Goal: Task Accomplishment & Management: Complete application form

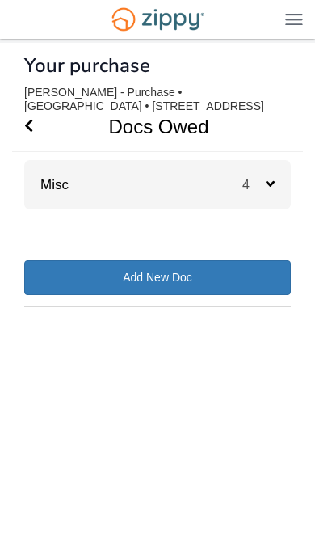
scroll to position [36, 0]
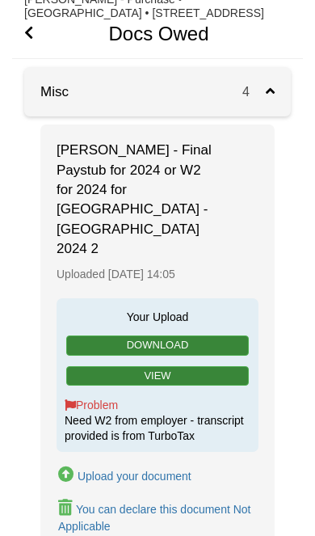
scroll to position [94, 0]
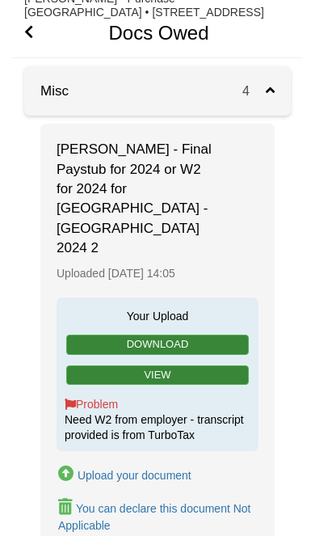
click at [152, 462] on button "Upload your document" at bounding box center [125, 473] width 137 height 23
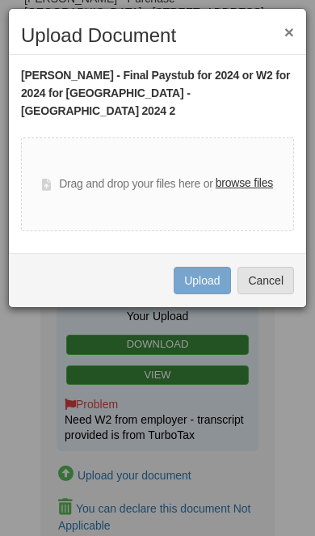
click at [261, 175] on label "browse files" at bounding box center [244, 184] width 57 height 18
click at [0, 0] on input "browse files" at bounding box center [0, 0] width 0 height 0
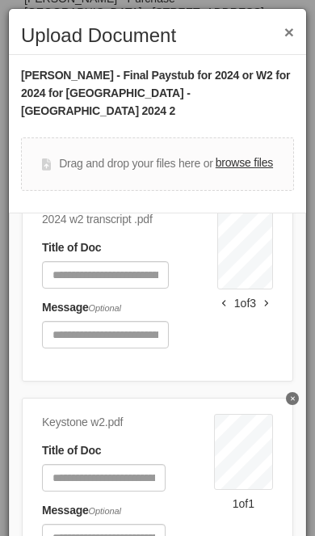
scroll to position [72, 0]
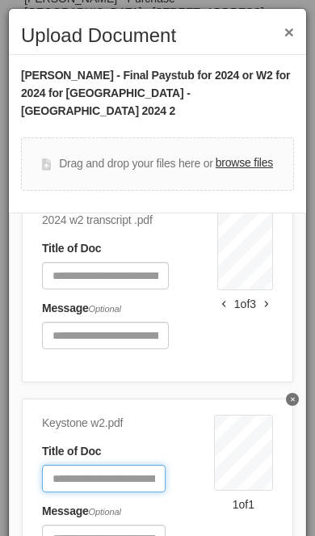
click at [120, 465] on input "Document Title" at bounding box center [104, 478] width 124 height 27
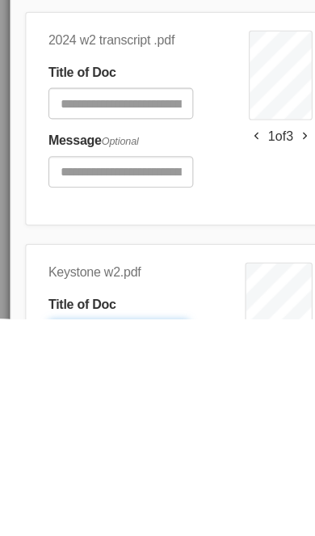
scroll to position [0, 0]
type input "**********"
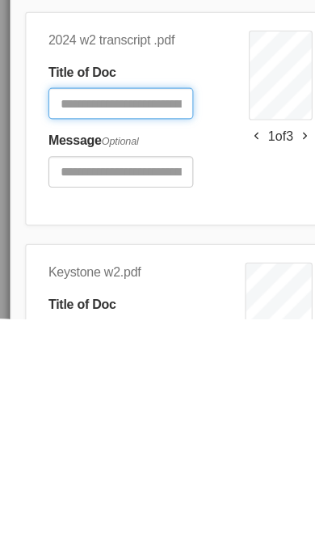
click at [130, 334] on input "Document Title" at bounding box center [105, 347] width 127 height 27
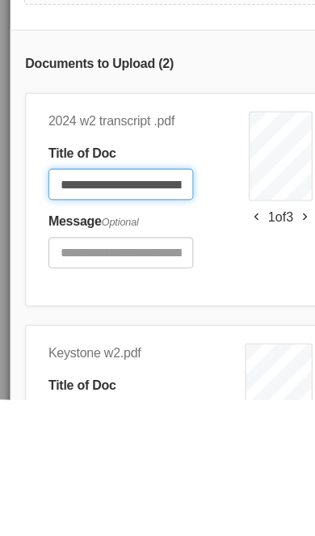
type input "**********"
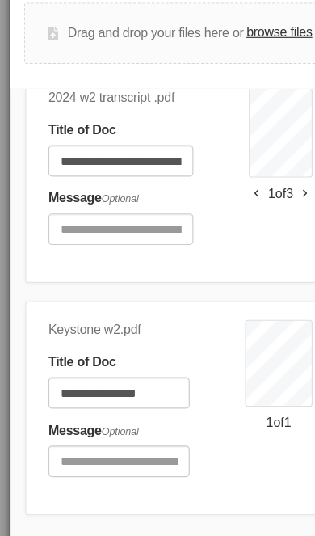
scroll to position [124, 0]
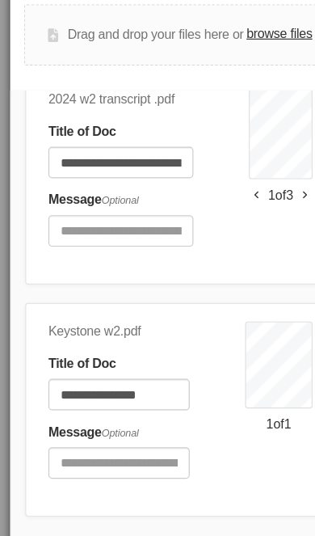
click at [192, 506] on button "Upload" at bounding box center [202, 519] width 57 height 27
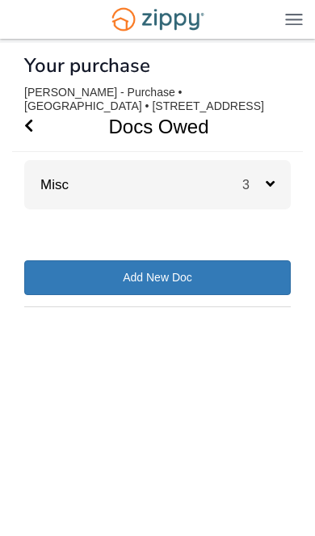
click at [276, 172] on div "3" at bounding box center [266, 184] width 48 height 49
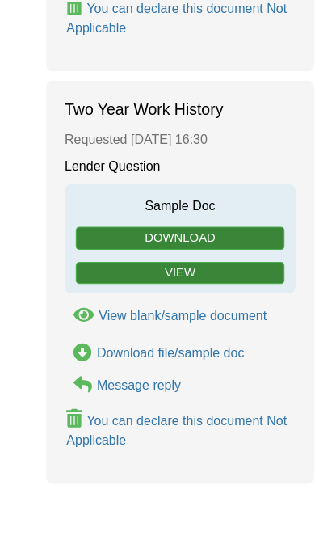
scroll to position [926, 0]
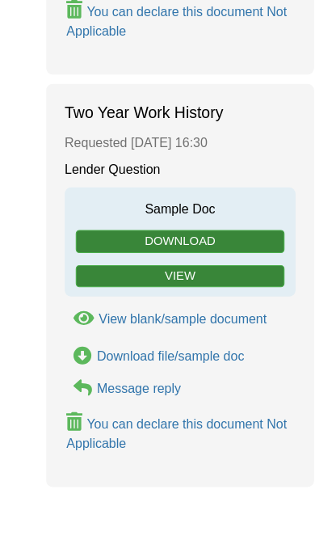
click at [230, 232] on link "View" at bounding box center [157, 242] width 183 height 20
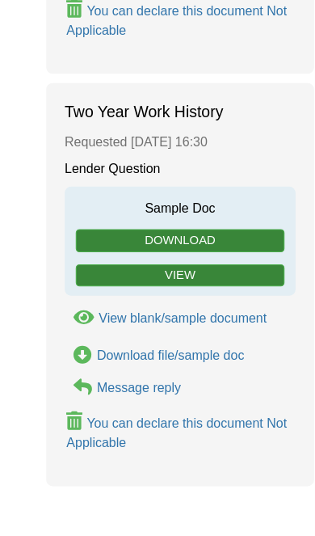
click at [214, 339] on div "View blank/sample document" at bounding box center [159, 345] width 147 height 13
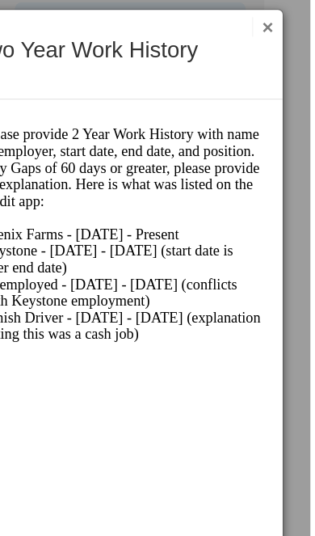
scroll to position [333, 0]
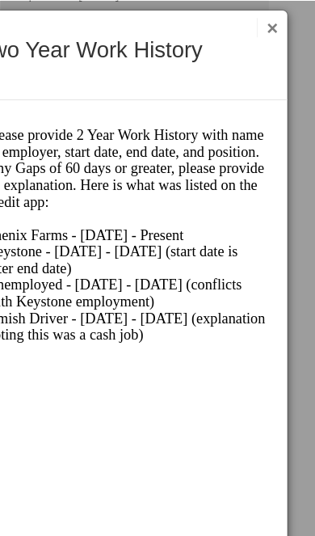
click at [264, 31] on button "×" at bounding box center [273, 23] width 19 height 17
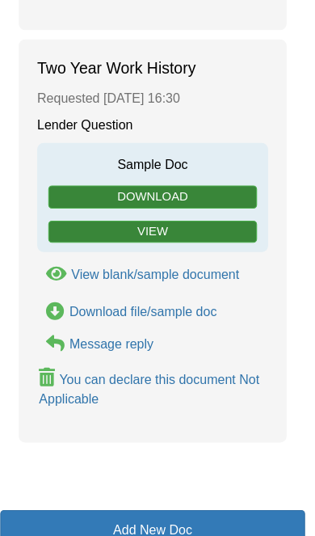
scroll to position [962, 0]
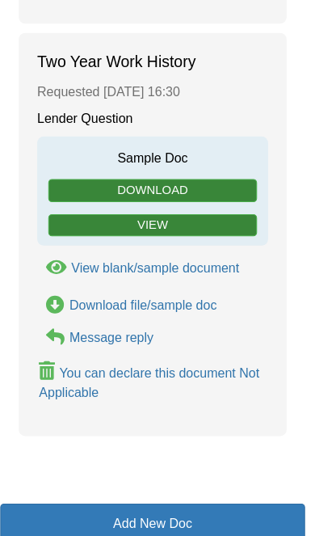
click at [113, 297] on div "Message reply" at bounding box center [122, 303] width 74 height 13
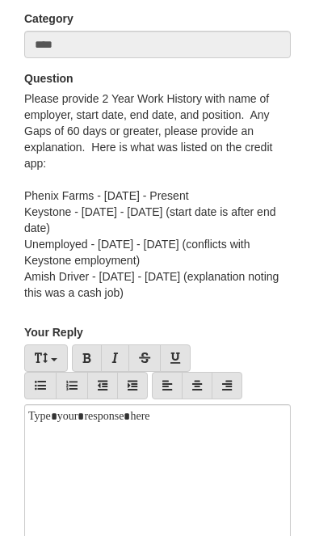
scroll to position [137, 0]
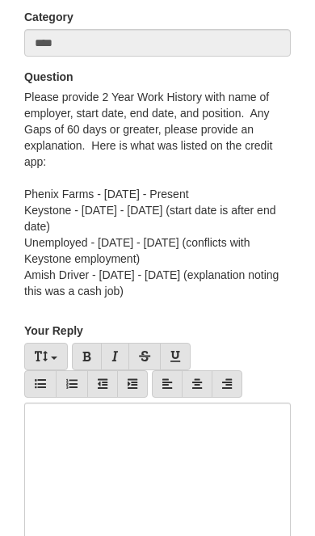
click at [175, 495] on div at bounding box center [157, 508] width 267 height 210
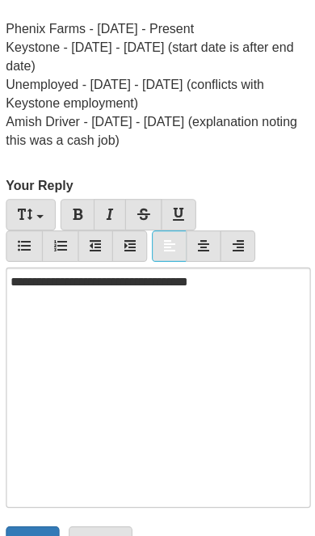
scroll to position [301, 0]
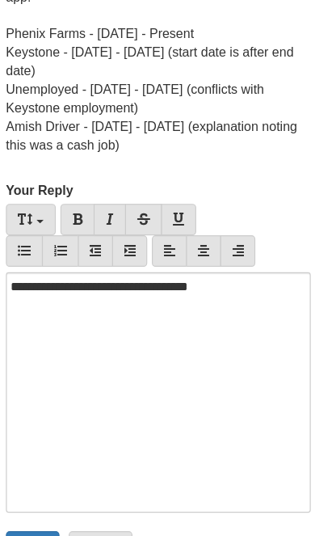
click at [37, 478] on input "******" at bounding box center [47, 478] width 47 height 27
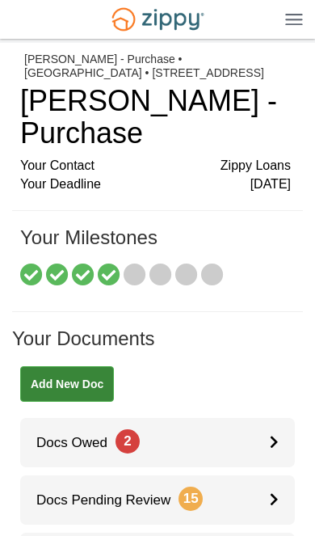
click at [252, 442] on link "Docs Owed 2" at bounding box center [157, 442] width 275 height 49
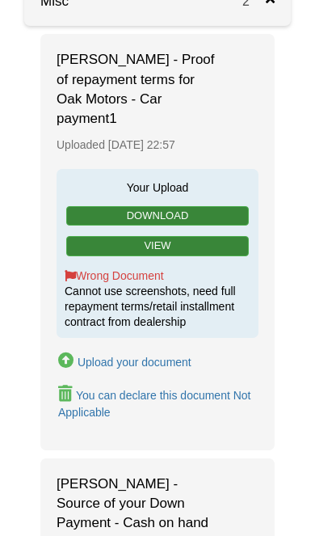
scroll to position [183, 0]
click at [167, 357] on div "Upload your document" at bounding box center [135, 362] width 114 height 13
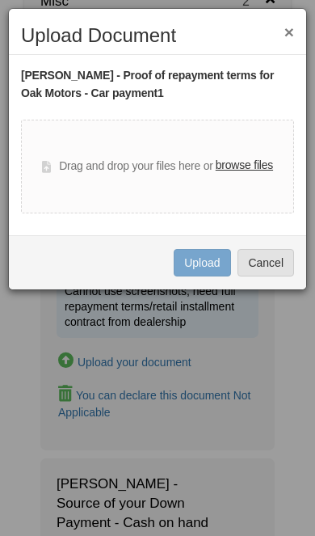
click at [255, 165] on label "browse files" at bounding box center [244, 166] width 57 height 18
click at [0, 0] on input "browse files" at bounding box center [0, 0] width 0 height 0
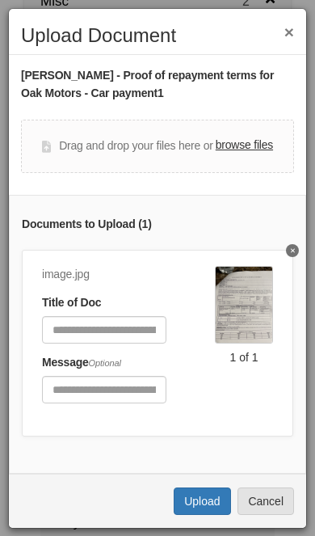
click at [263, 145] on label "browse files" at bounding box center [244, 146] width 57 height 18
click at [0, 0] on input "browse files" at bounding box center [0, 0] width 0 height 0
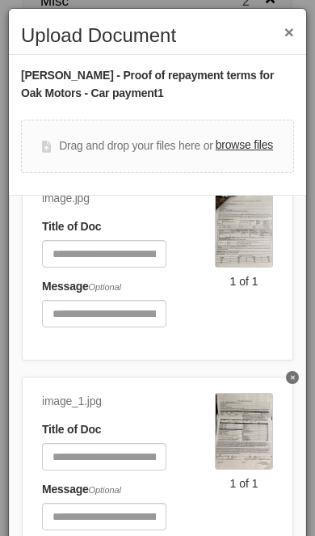
scroll to position [72, 0]
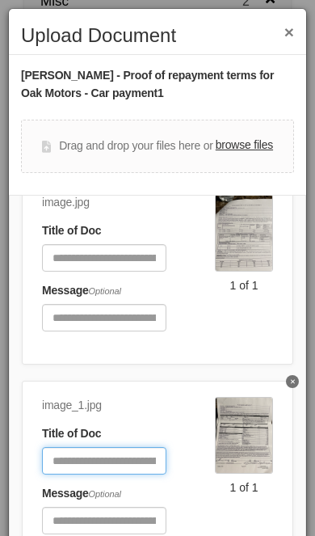
click at [115, 461] on input "Document Title" at bounding box center [104, 460] width 124 height 27
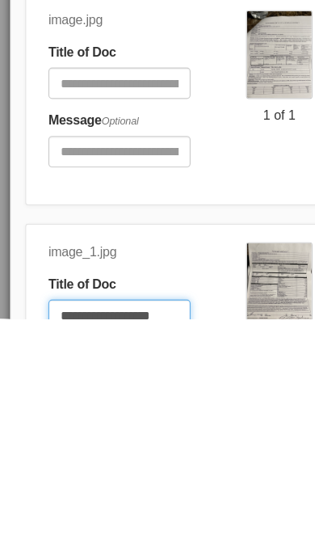
scroll to position [0, 0]
type input "**********"
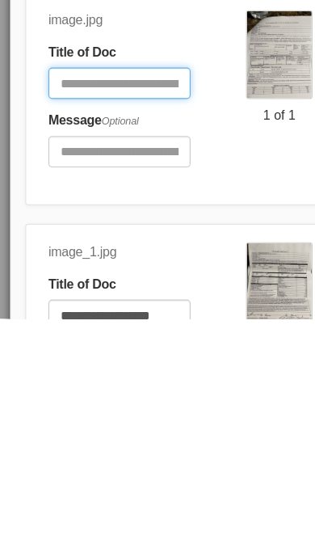
click at [87, 316] on input "Document Title" at bounding box center [104, 329] width 124 height 27
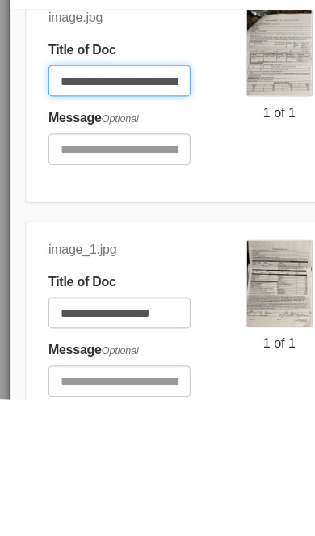
type input "**********"
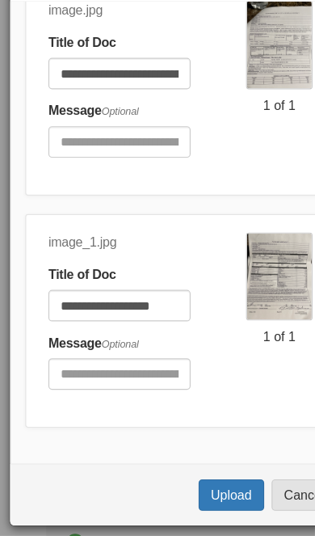
scroll to position [124, 0]
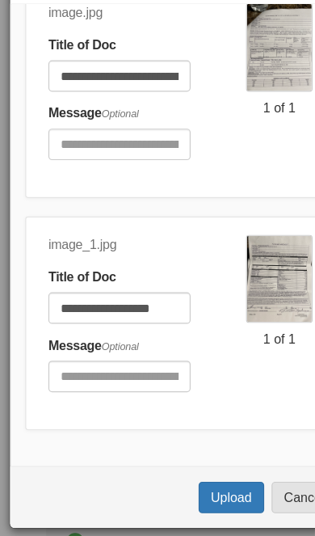
click at [199, 488] on button "Upload" at bounding box center [202, 501] width 57 height 27
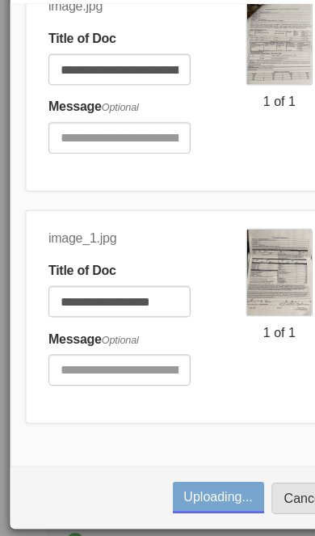
scroll to position [86, 0]
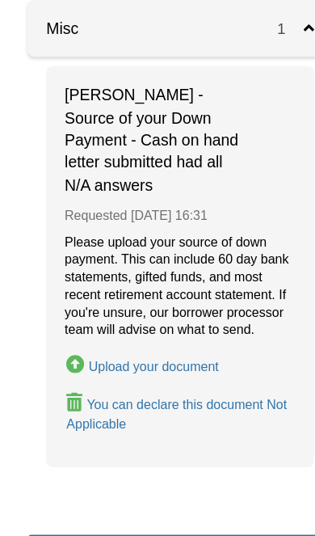
scroll to position [183, 0]
